Goal: Information Seeking & Learning: Learn about a topic

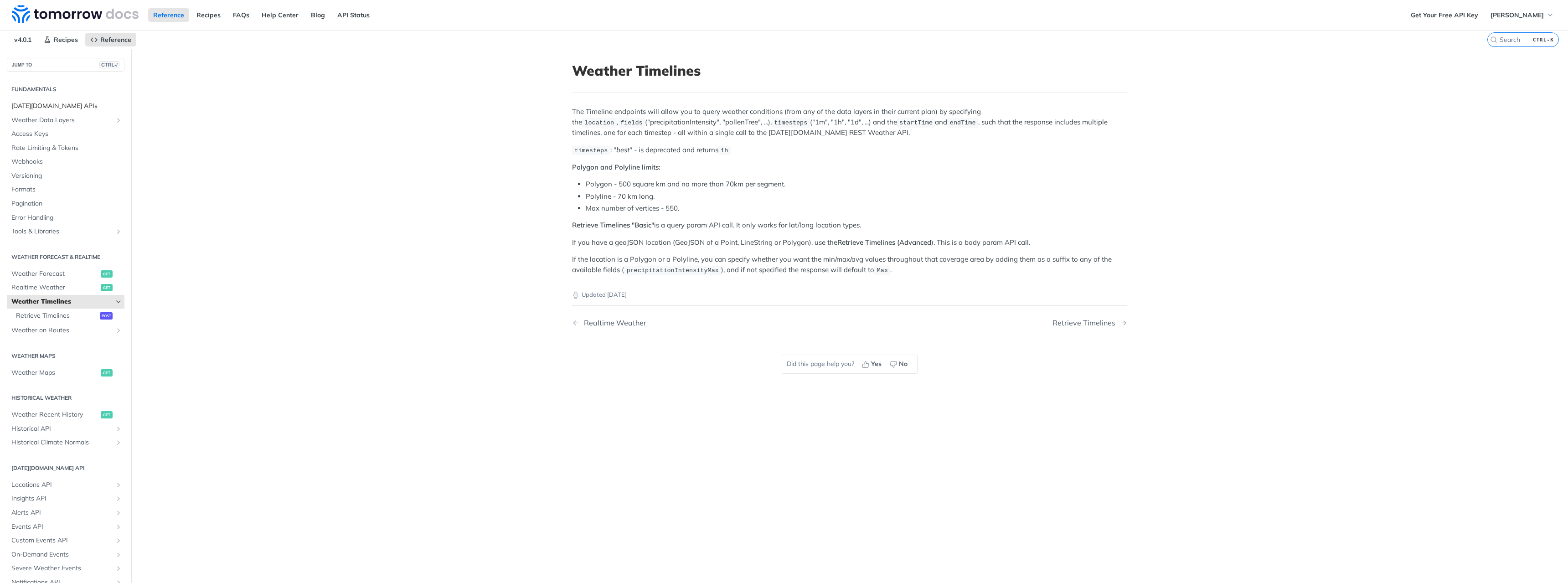
click at [36, 106] on span "[DATE][DOMAIN_NAME] APIs" at bounding box center [67, 106] width 111 height 9
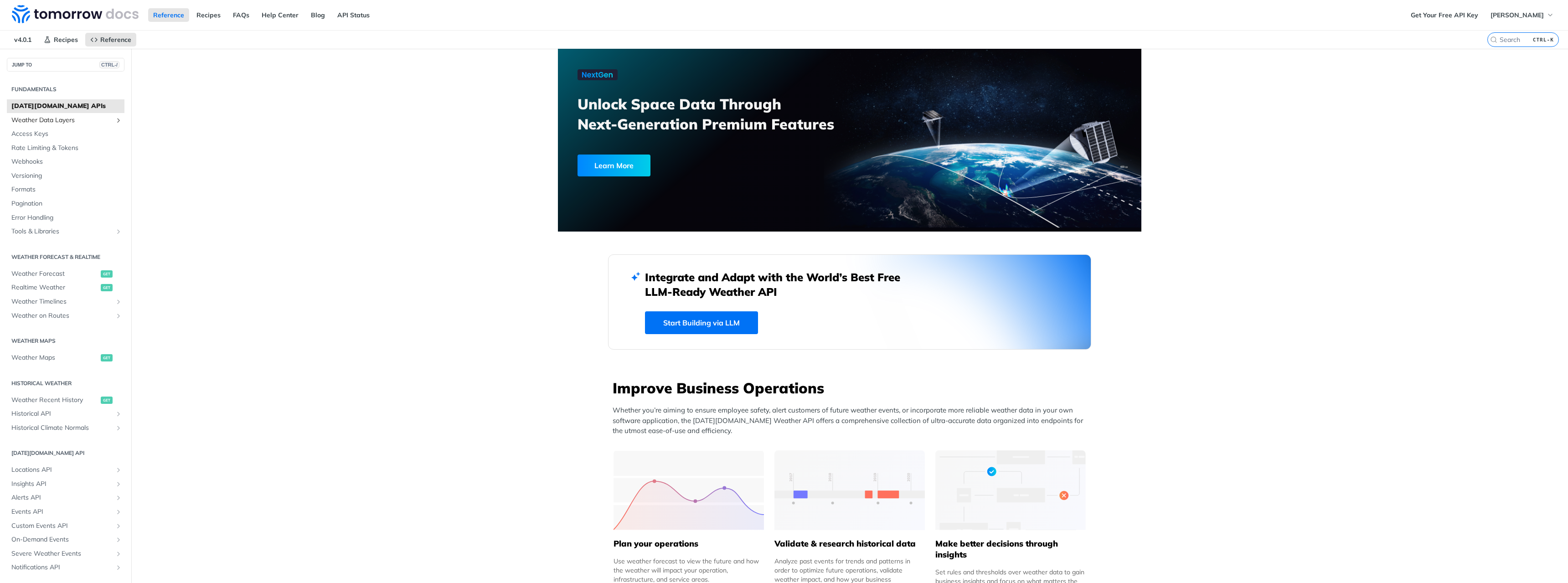
click at [53, 122] on span "Weather Data Layers" at bounding box center [62, 121] width 101 height 9
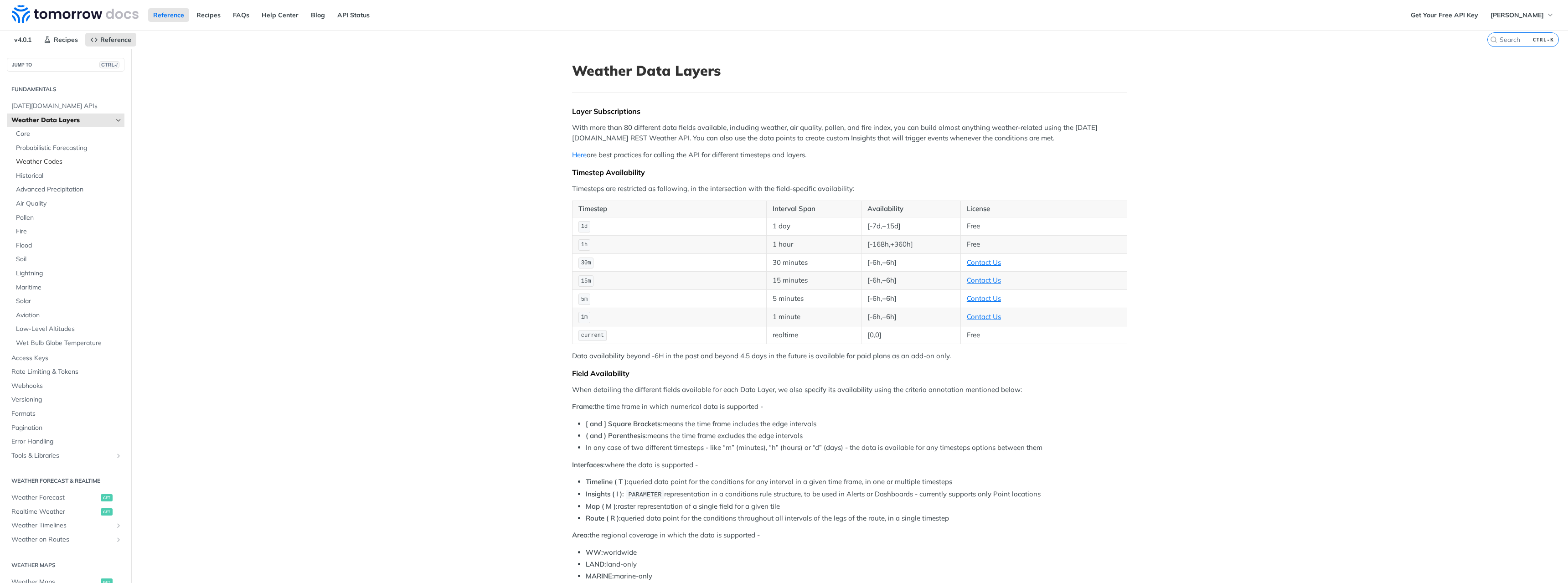
click at [33, 163] on span "Weather Codes" at bounding box center [68, 162] width 106 height 9
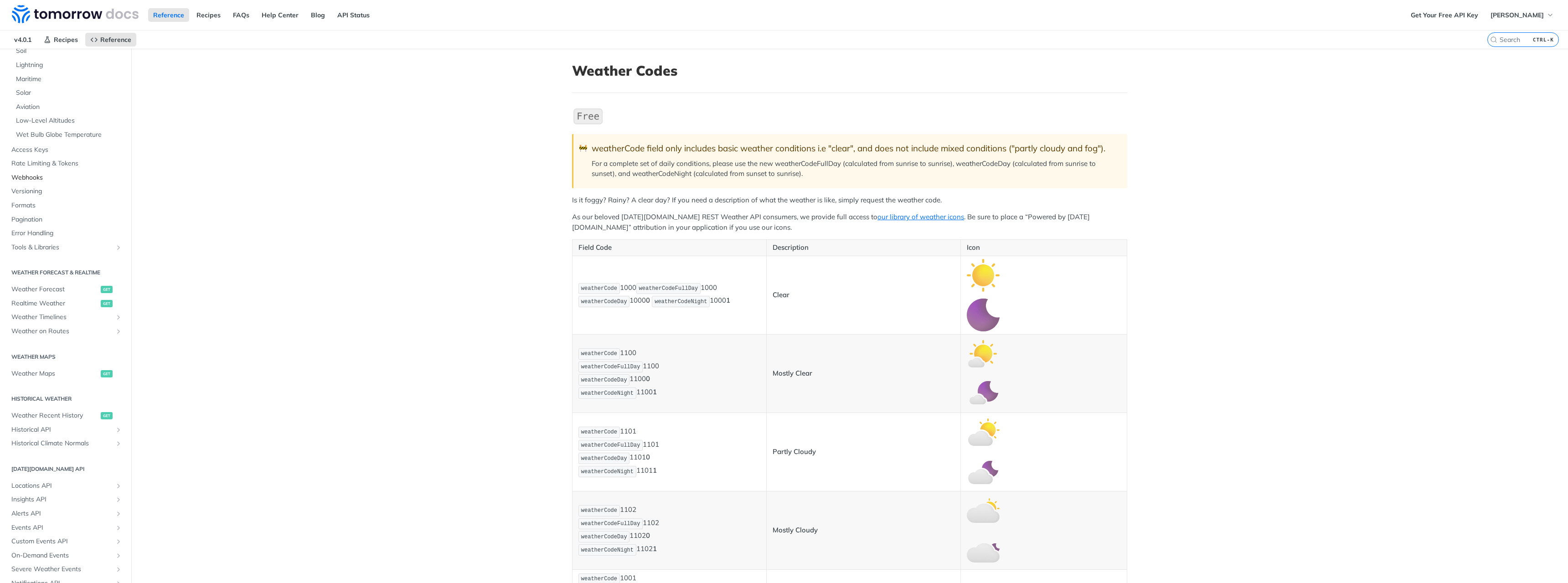
scroll to position [247, 0]
click at [52, 266] on span "Realtime Weather" at bounding box center [55, 265] width 87 height 9
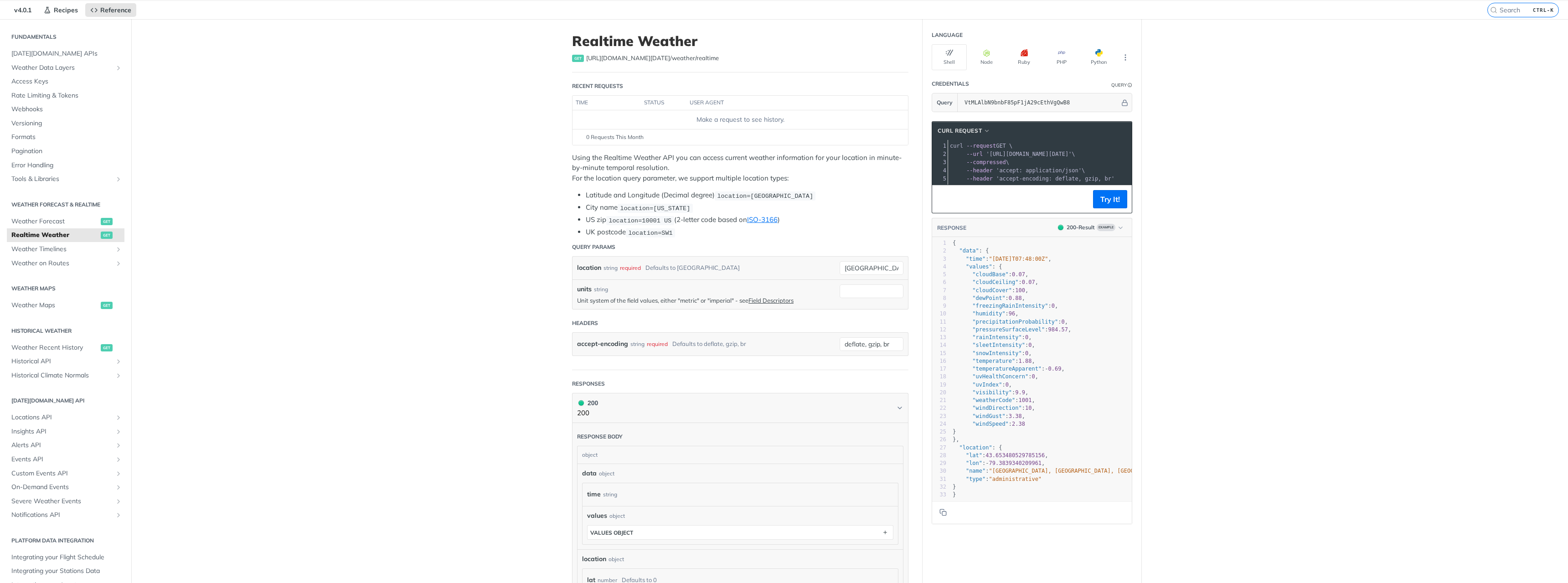
scroll to position [55, 0]
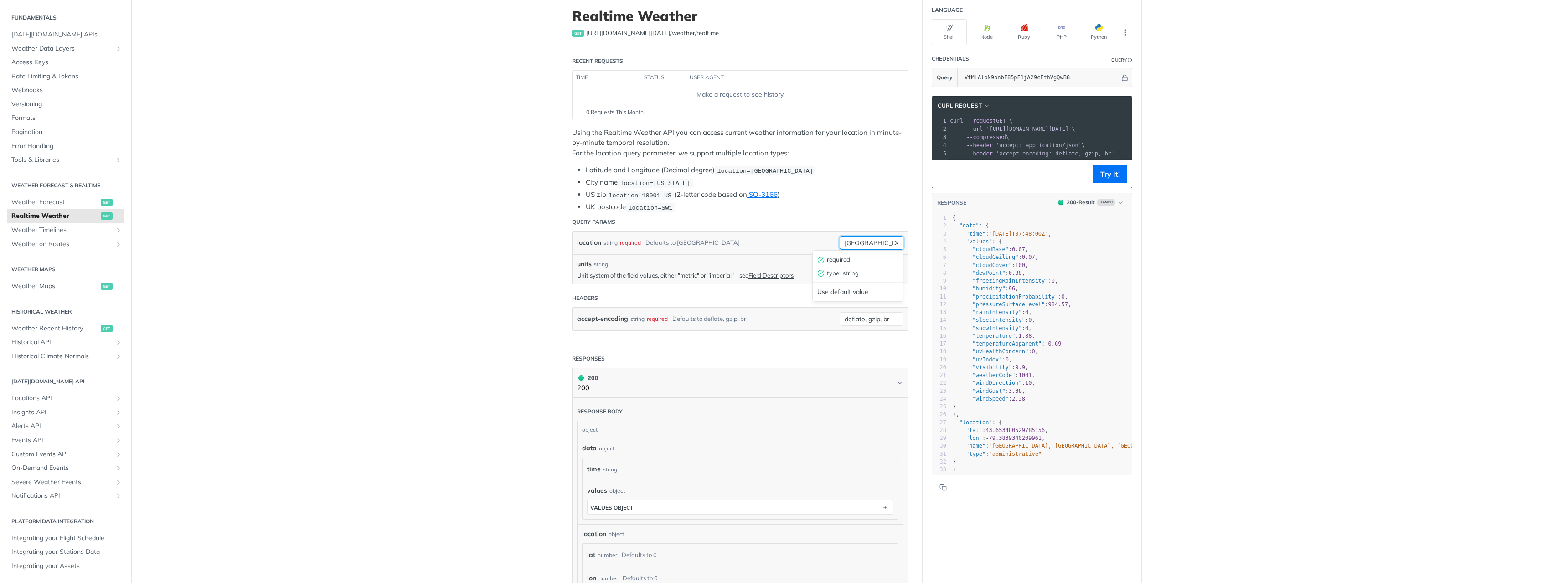
click at [867, 244] on input "[GEOGRAPHIC_DATA]" at bounding box center [871, 243] width 64 height 14
drag, startPoint x: 867, startPoint y: 244, endPoint x: 822, endPoint y: 251, distance: 45.5
click at [840, 250] on input "[GEOGRAPHIC_DATA]" at bounding box center [871, 243] width 64 height 14
drag, startPoint x: 872, startPoint y: 242, endPoint x: 818, endPoint y: 240, distance: 54.0
click at [840, 240] on input "[GEOGRAPHIC_DATA]" at bounding box center [871, 243] width 64 height 14
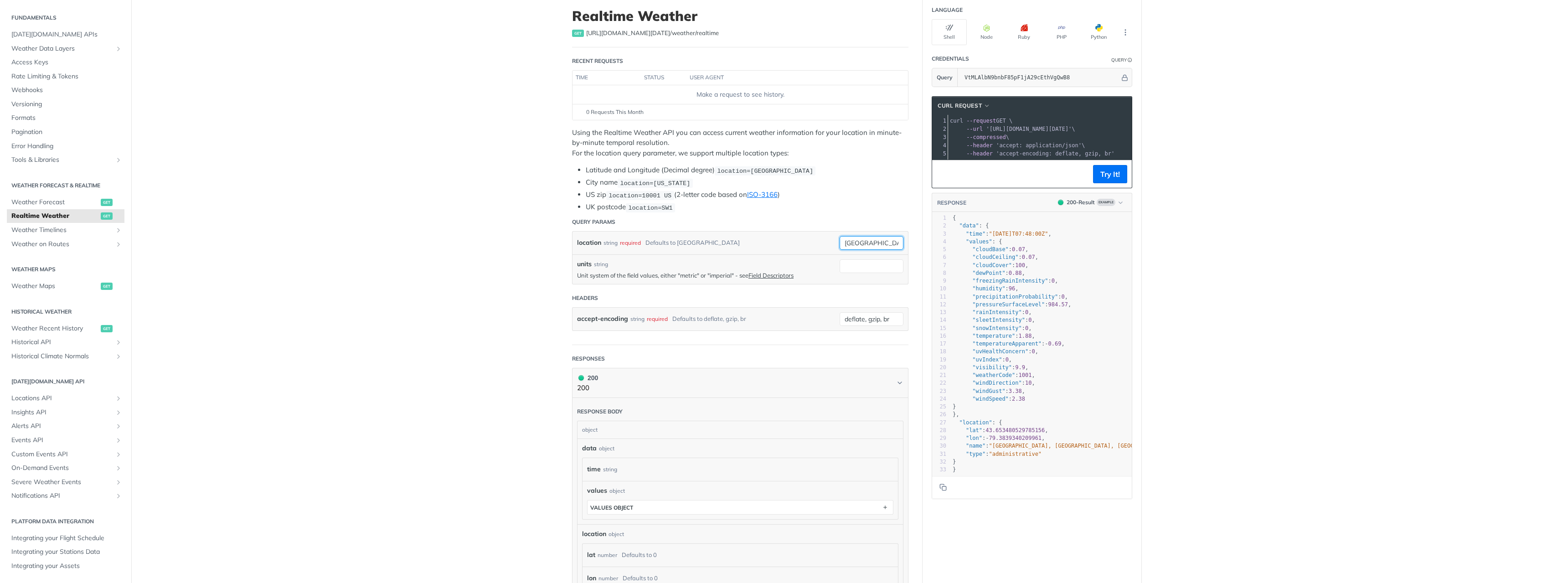
type input "[GEOGRAPHIC_DATA]"
click at [493, 241] on main "JUMP TO CTRL-/ Fundamentals [DATE][DOMAIN_NAME] APIs Weather Data Layers Core P…" at bounding box center [784, 401] width 1568 height 813
click at [873, 245] on input "[GEOGRAPHIC_DATA]" at bounding box center [871, 243] width 64 height 14
click at [426, 328] on main "JUMP TO CTRL-/ Fundamentals [DATE][DOMAIN_NAME] APIs Weather Data Layers Core P…" at bounding box center [784, 401] width 1568 height 813
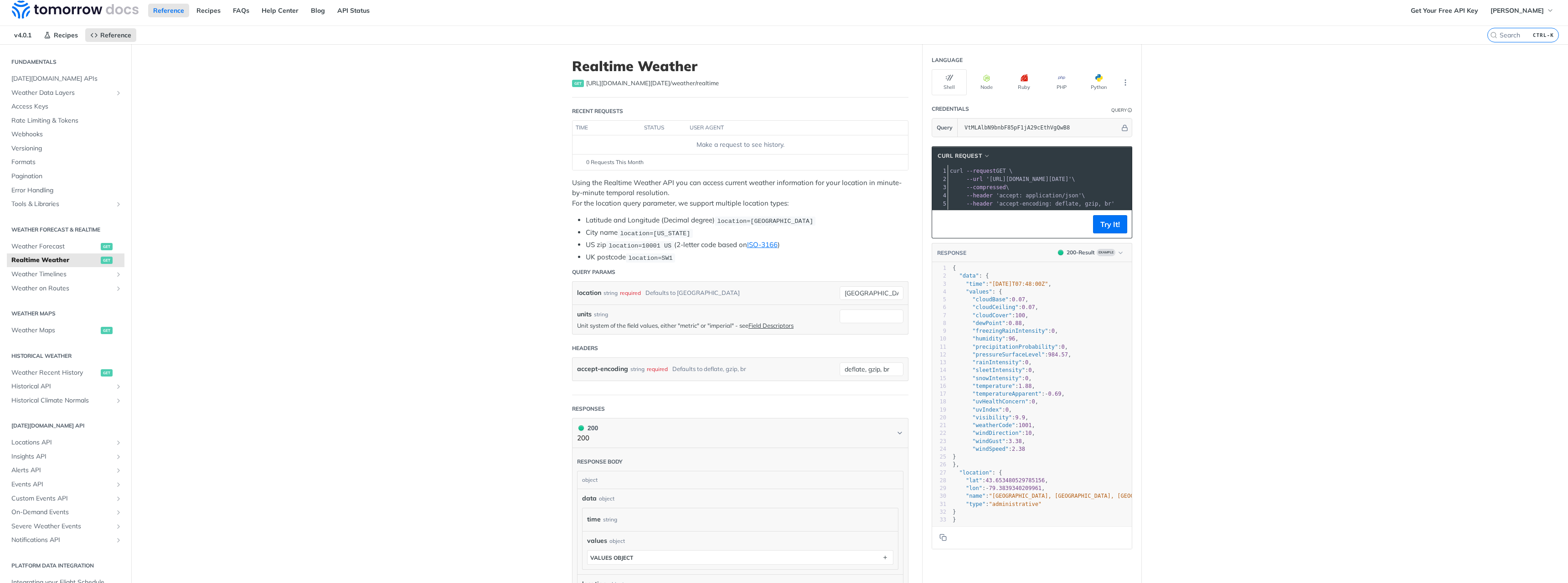
scroll to position [0, 0]
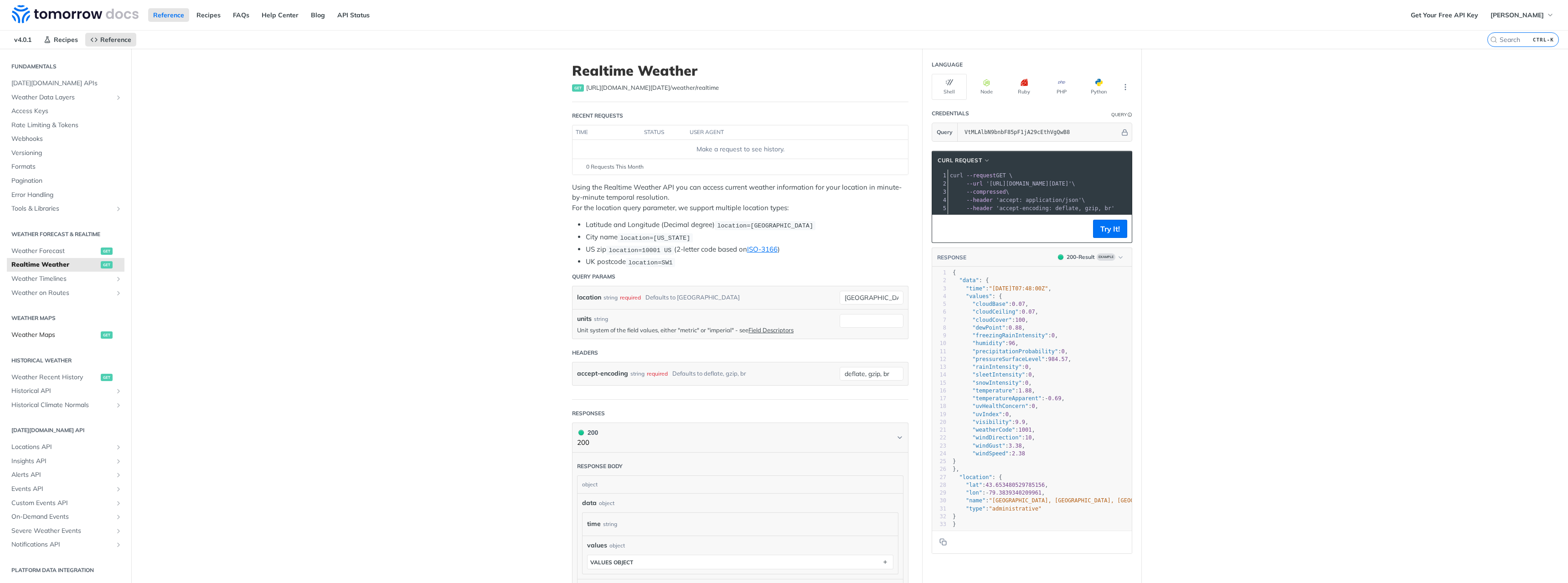
click at [34, 331] on link "Weather Maps get" at bounding box center [65, 335] width 118 height 14
